Goal: Obtain resource: Download file/media

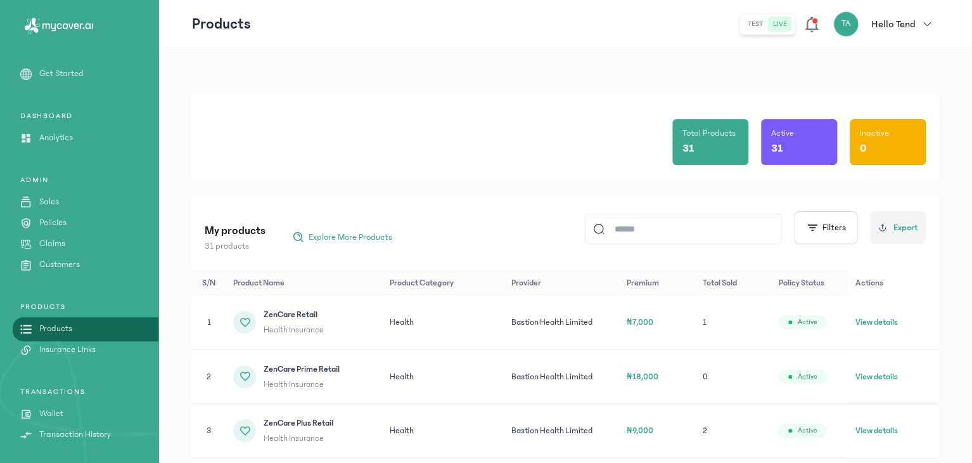
click at [51, 203] on p "Sales" at bounding box center [49, 201] width 20 height 13
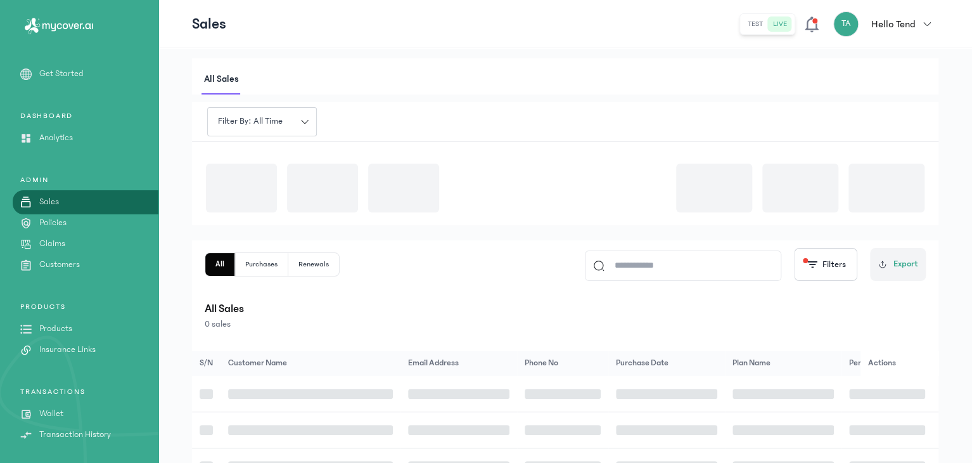
click at [51, 203] on p "Sales" at bounding box center [49, 201] width 20 height 13
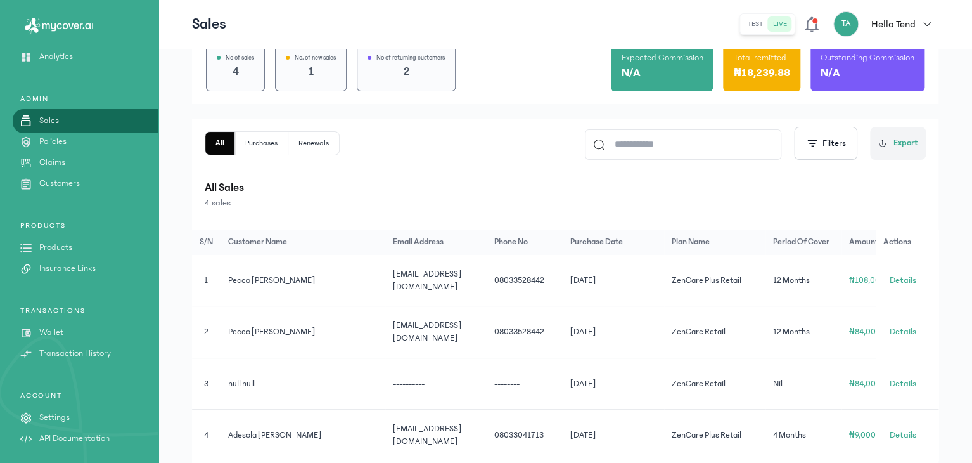
scroll to position [170, 0]
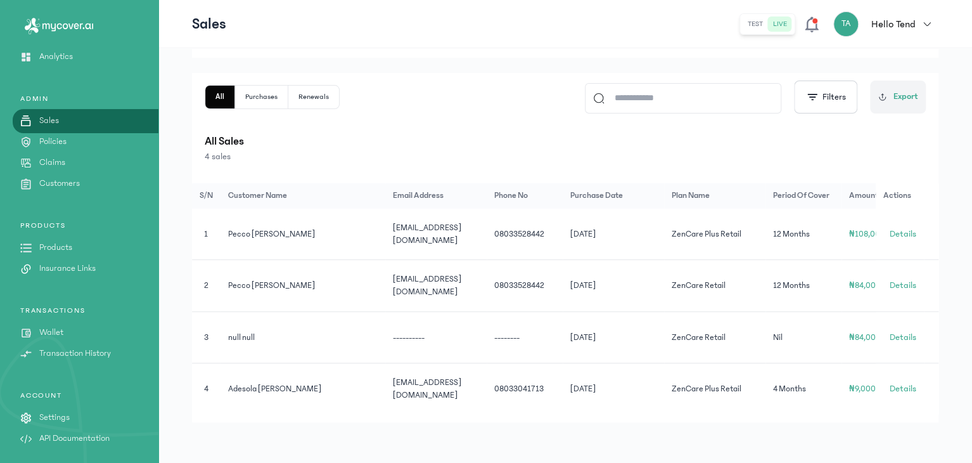
click at [54, 145] on p "Policies" at bounding box center [52, 141] width 27 height 13
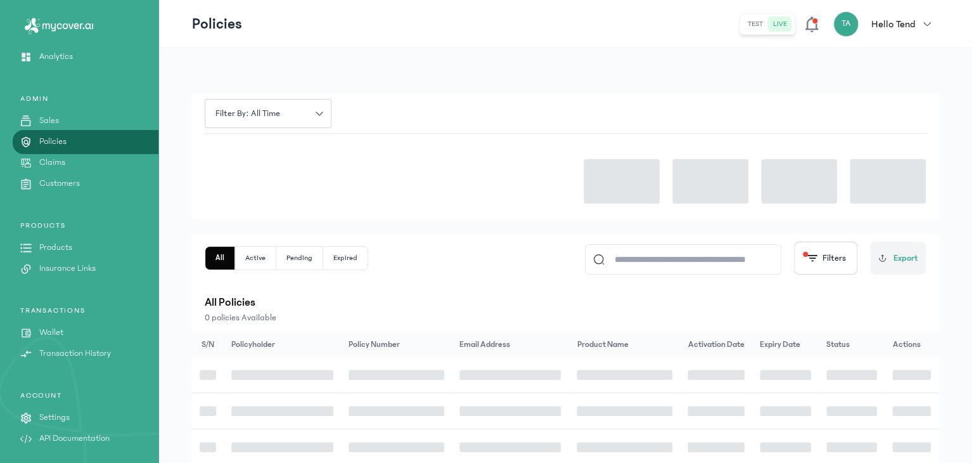
click at [54, 145] on p "Policies" at bounding box center [52, 141] width 27 height 13
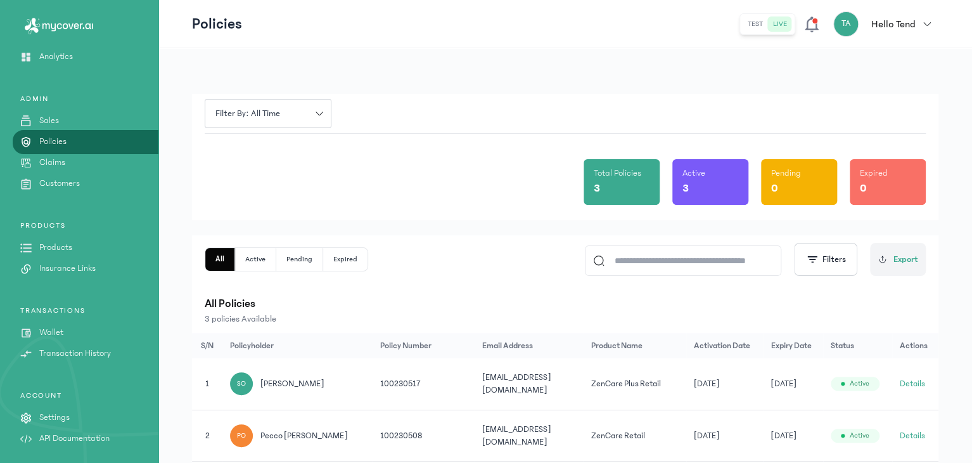
scroll to position [92, 0]
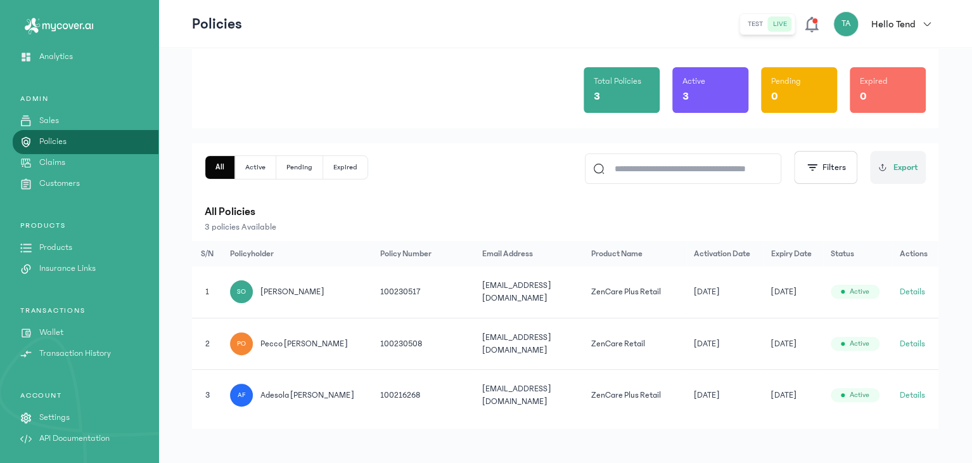
click at [61, 221] on div "ADMIN Sales Policies Claims Customers" at bounding box center [79, 248] width 158 height 54
drag, startPoint x: 61, startPoint y: 128, endPoint x: 61, endPoint y: 120, distance: 7.6
click at [61, 221] on div "ADMIN Sales Policies Claims Customers" at bounding box center [79, 248] width 158 height 54
click at [61, 120] on link "Sales" at bounding box center [79, 120] width 158 height 13
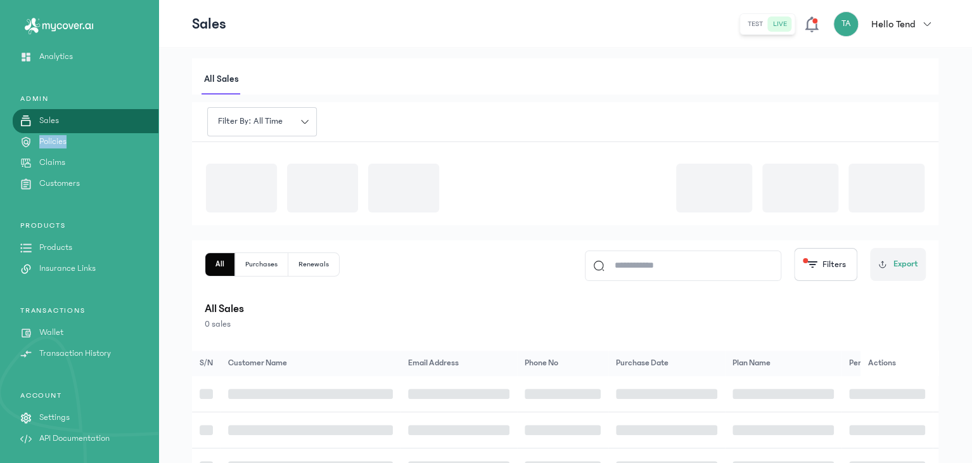
click at [61, 120] on link "Sales" at bounding box center [79, 120] width 158 height 13
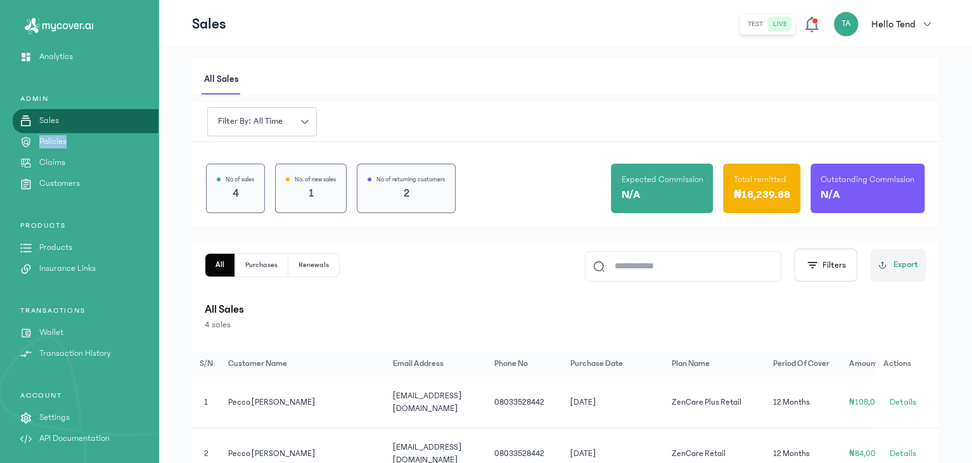
scroll to position [170, 0]
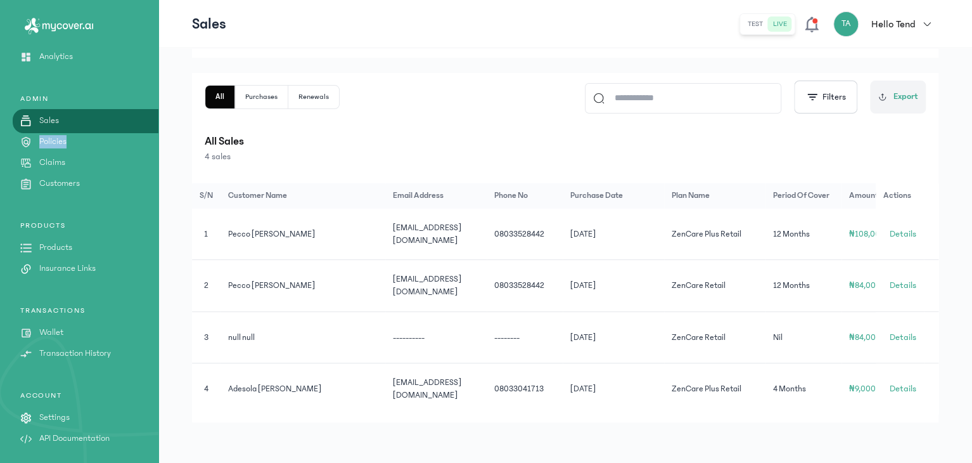
click at [61, 140] on p "Policies" at bounding box center [52, 141] width 27 height 13
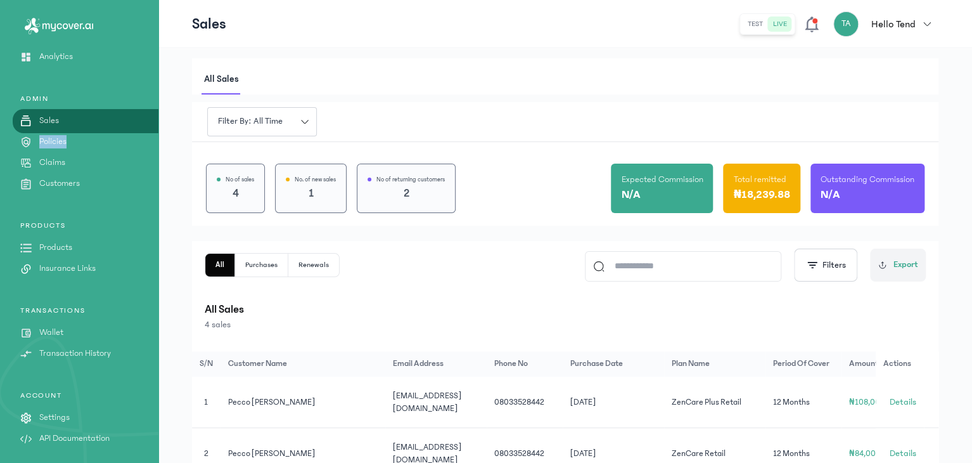
click at [61, 140] on p "Policies" at bounding box center [52, 141] width 27 height 13
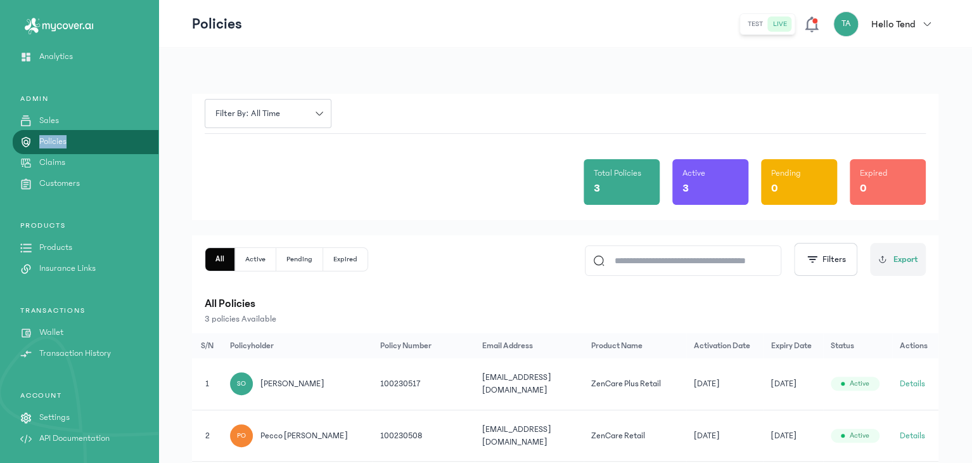
scroll to position [92, 0]
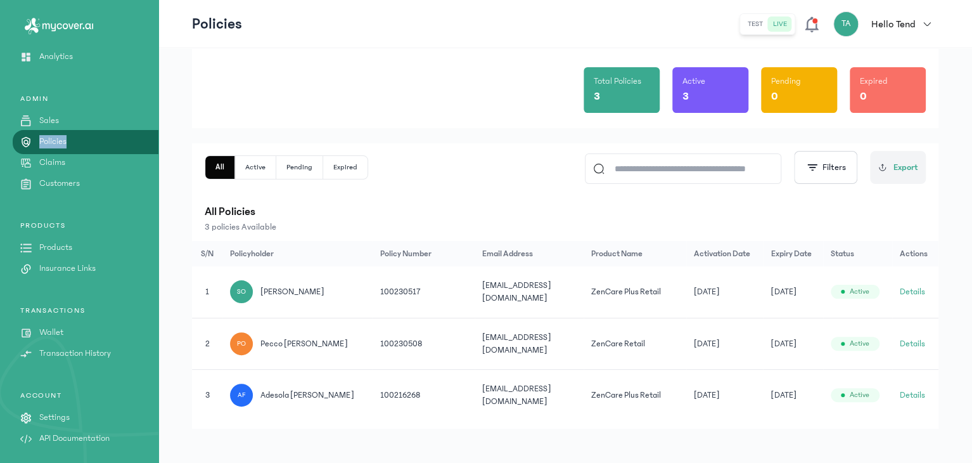
click at [917, 290] on button "Details" at bounding box center [912, 291] width 25 height 13
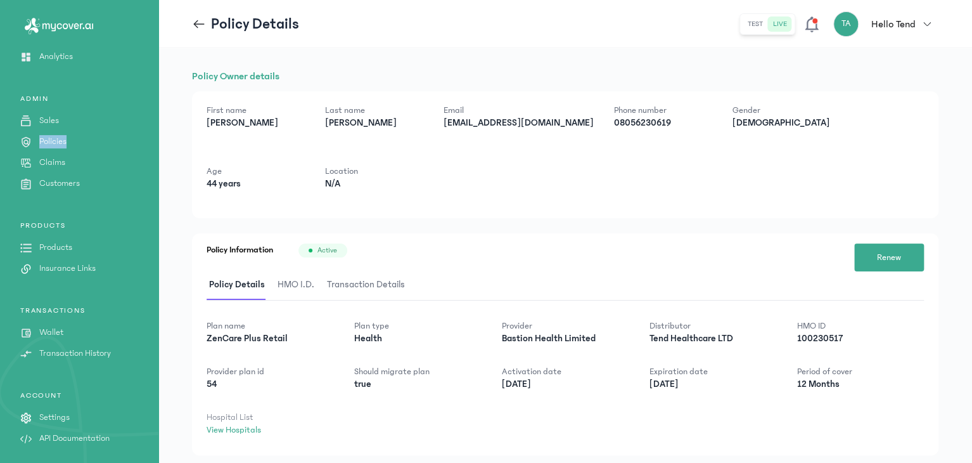
click at [310, 279] on span "HMO I.D." at bounding box center [296, 285] width 42 height 30
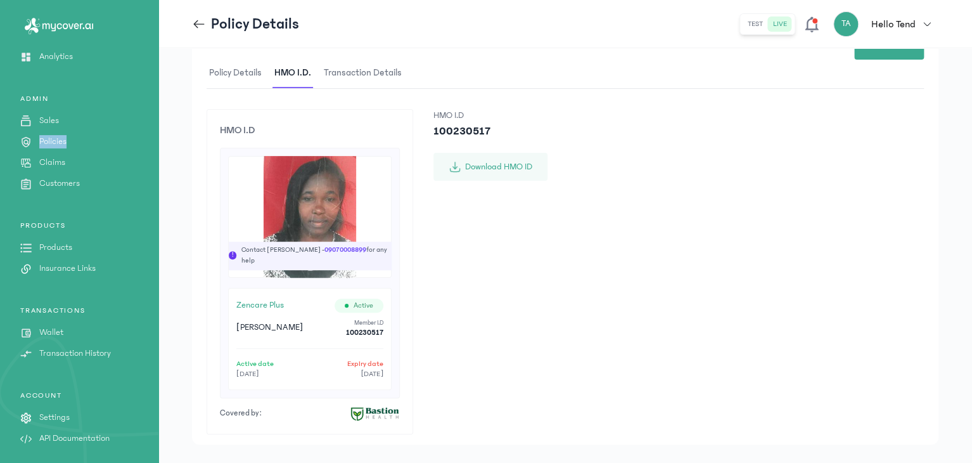
scroll to position [212, 0]
click at [197, 23] on icon at bounding box center [199, 23] width 11 height 1
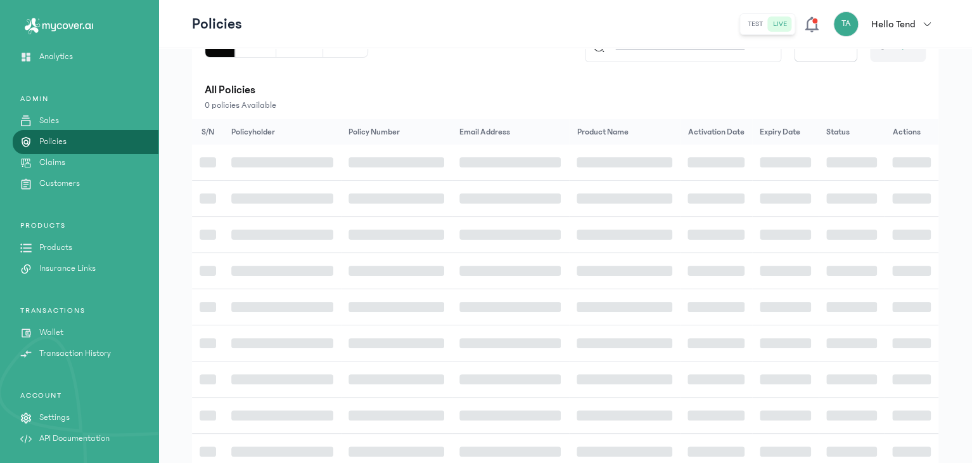
scroll to position [92, 0]
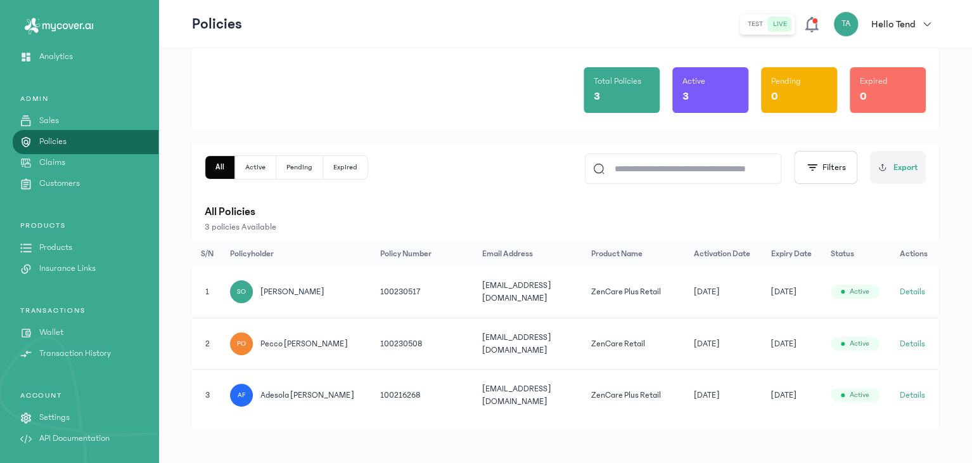
click at [925, 343] on button "Details" at bounding box center [912, 343] width 25 height 13
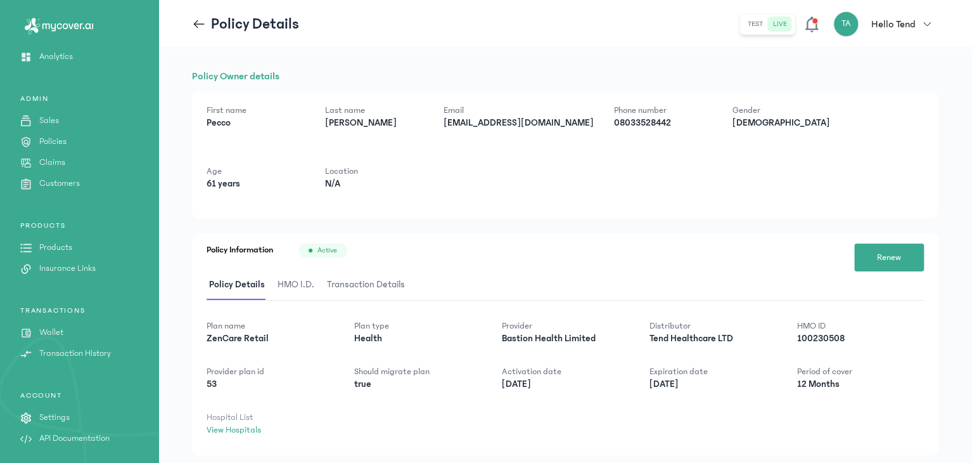
click at [293, 286] on span "HMO I.D." at bounding box center [296, 285] width 42 height 30
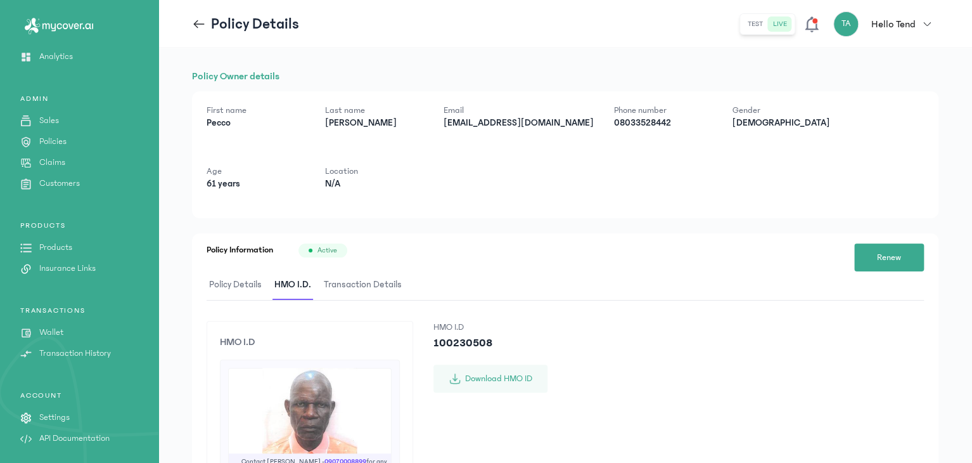
click at [202, 11] on header "Policy Details test live TA Hello Tend Tend Africa [EMAIL_ADDRESS][DOMAIN_NAME]…" at bounding box center [565, 24] width 814 height 48
click at [202, 21] on icon at bounding box center [199, 24] width 14 height 14
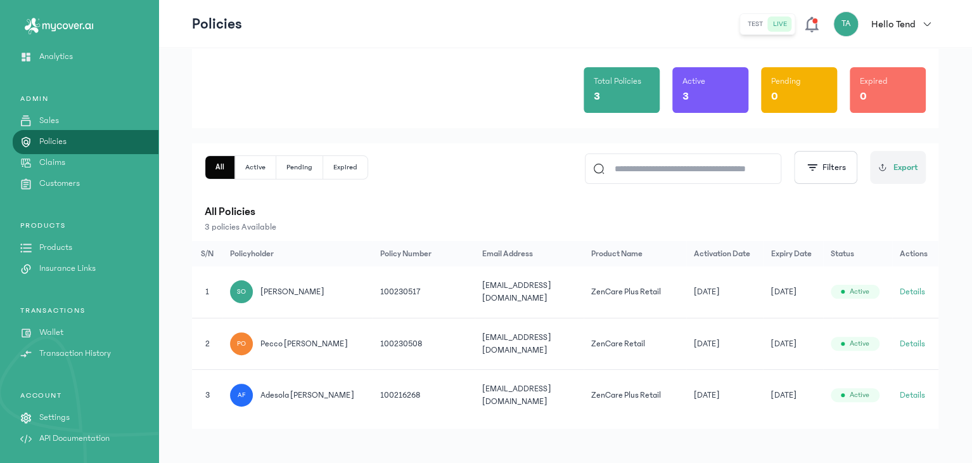
click at [914, 292] on button "Details" at bounding box center [912, 291] width 25 height 13
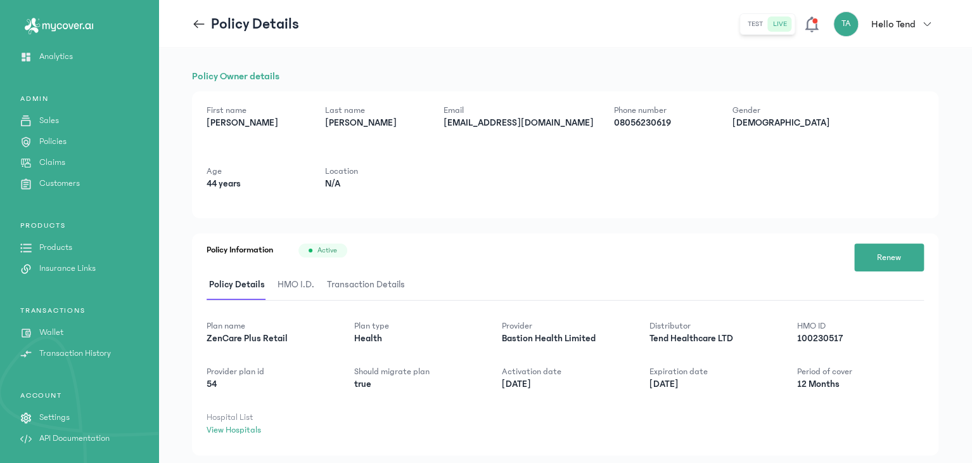
click at [289, 277] on span "HMO I.D." at bounding box center [296, 285] width 42 height 30
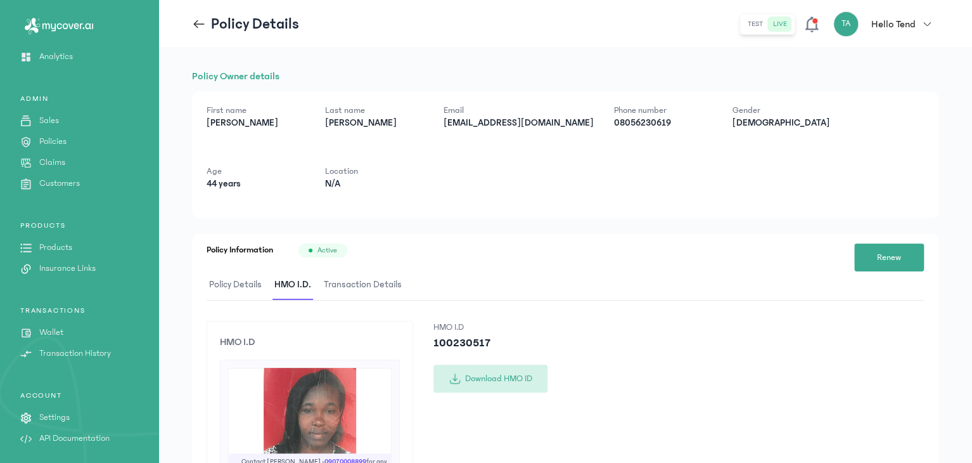
click at [497, 374] on button "Download HMO ID" at bounding box center [490, 378] width 114 height 28
click at [200, 28] on icon at bounding box center [199, 24] width 14 height 14
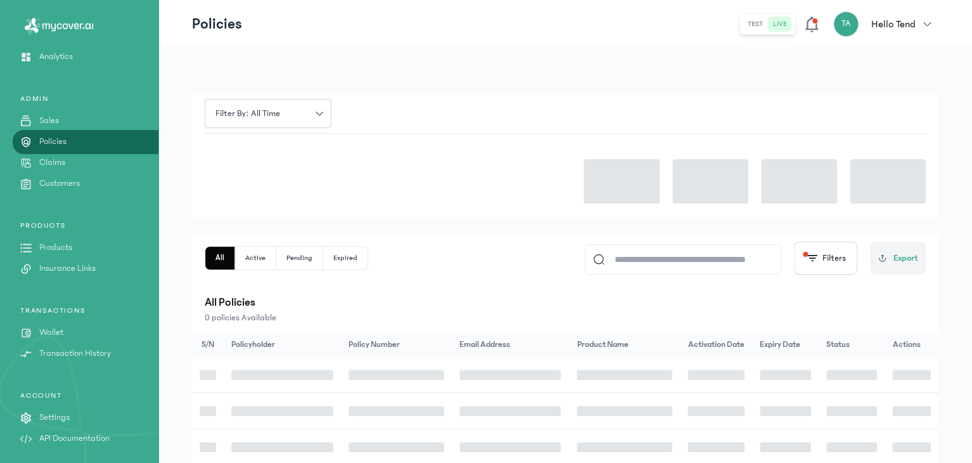
scroll to position [92, 0]
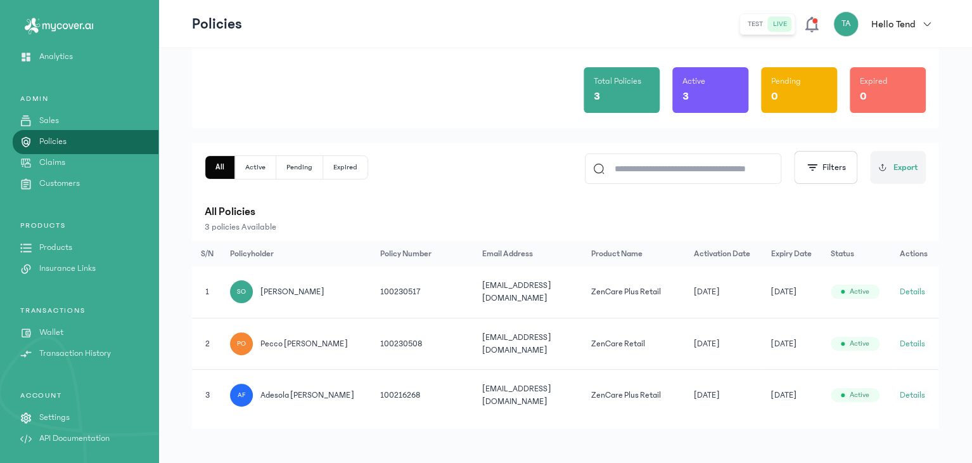
click at [910, 337] on button "Details" at bounding box center [912, 343] width 25 height 13
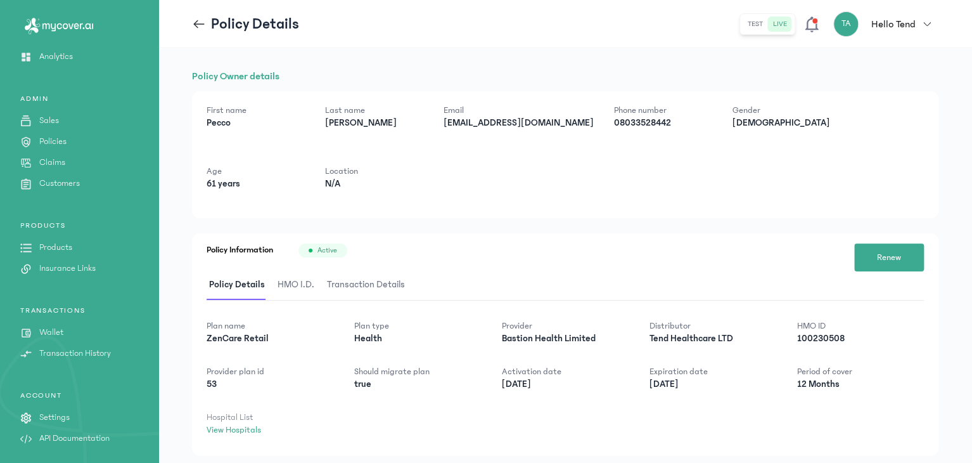
click at [303, 279] on span "HMO I.D." at bounding box center [296, 285] width 42 height 30
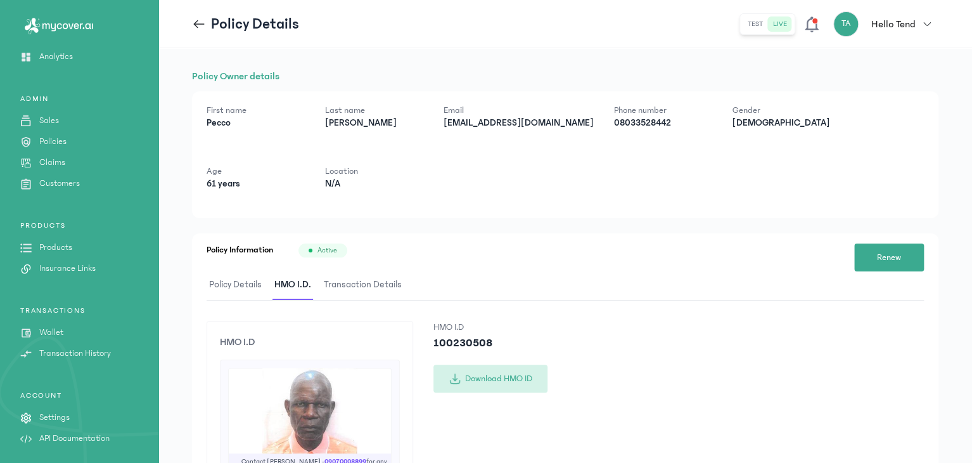
click at [544, 371] on button "Download HMO ID" at bounding box center [490, 378] width 114 height 28
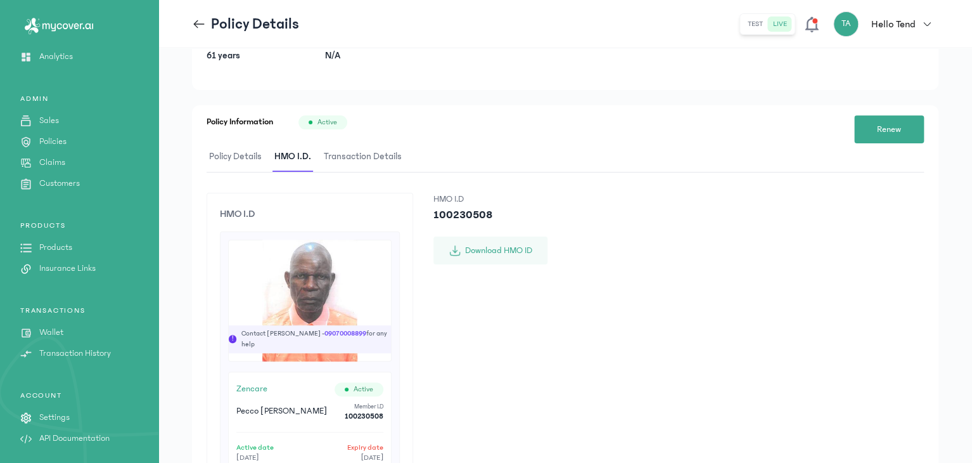
scroll to position [129, 0]
click at [817, 28] on icon at bounding box center [811, 24] width 13 height 16
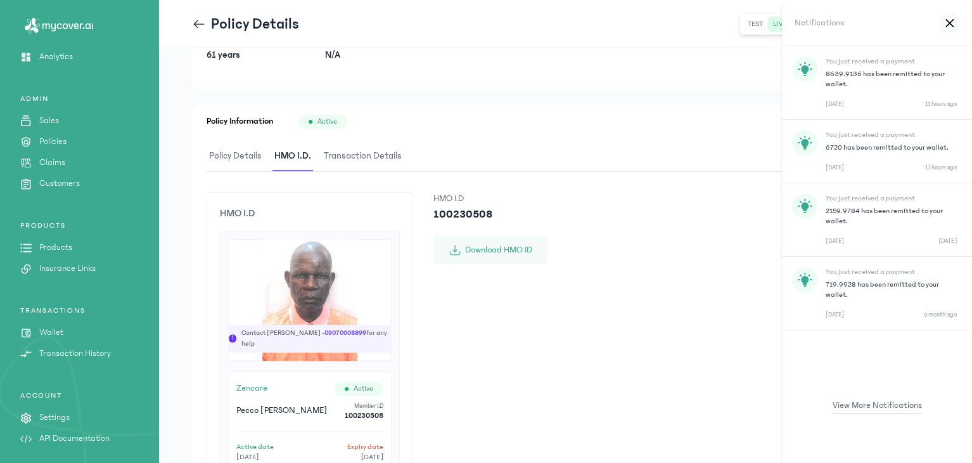
click at [857, 84] on p "8639.9136 has been remitted to your wallet." at bounding box center [891, 79] width 131 height 20
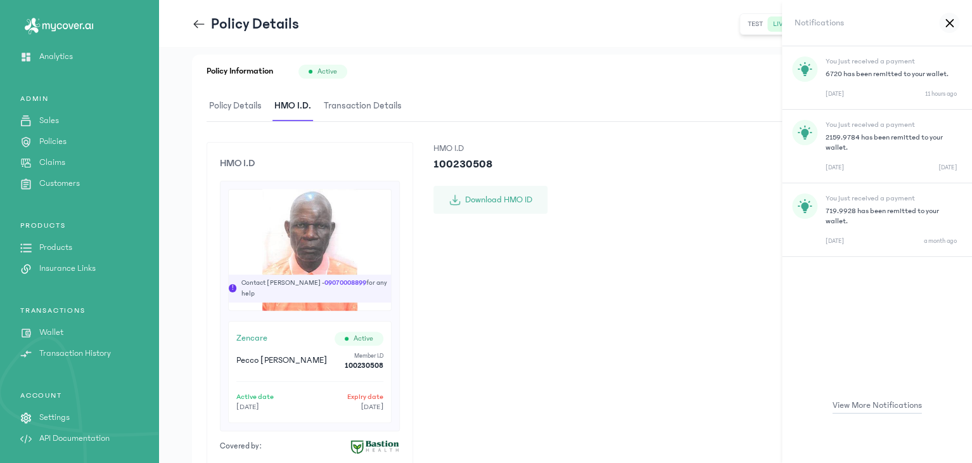
scroll to position [0, 0]
